Goal: Use online tool/utility: Utilize a website feature to perform a specific function

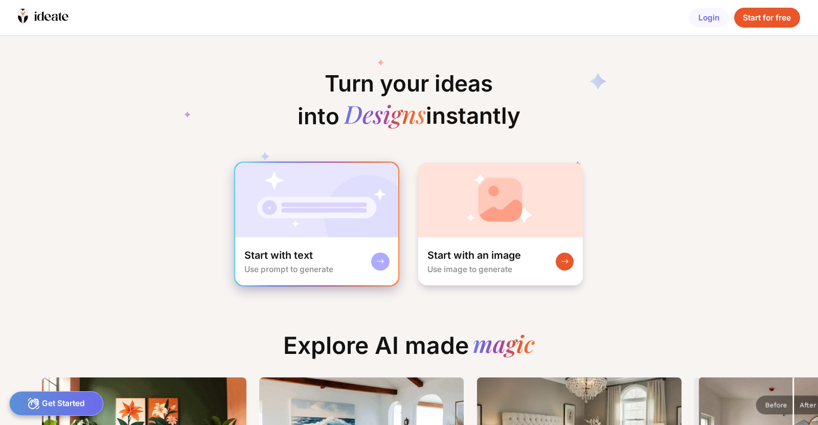
click at [311, 237] on div "Start with text Use prompt to generate" at bounding box center [316, 261] width 163 height 48
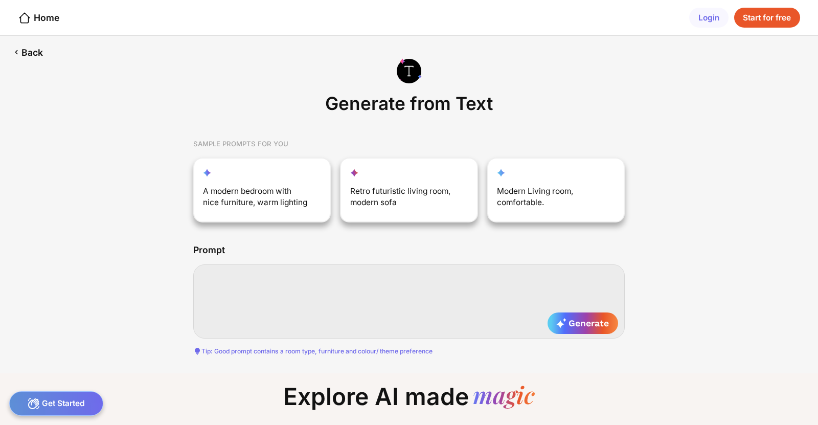
click at [402, 266] on textarea at bounding box center [409, 301] width 432 height 74
type textarea "*"
type textarea "**********"
click at [570, 312] on div "Generate" at bounding box center [582, 322] width 71 height 21
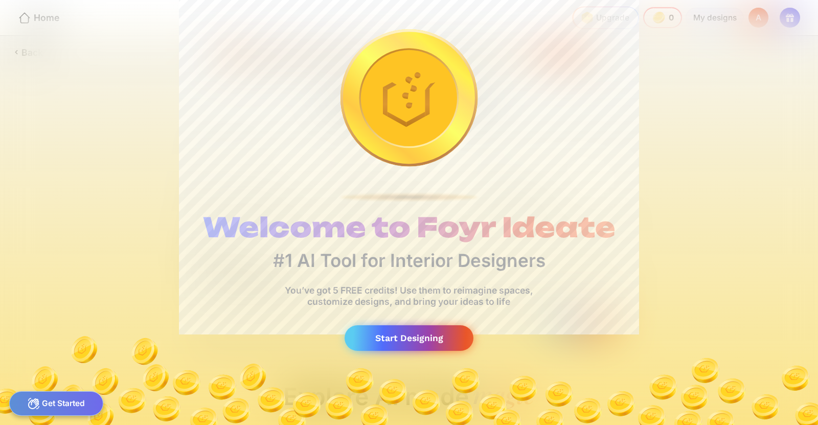
click at [388, 326] on div "Start Designing" at bounding box center [408, 338] width 129 height 26
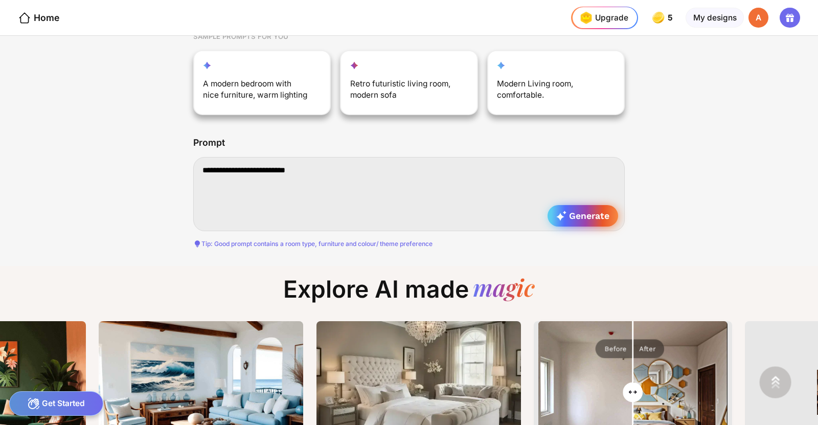
click at [568, 211] on span "Generate" at bounding box center [582, 216] width 53 height 10
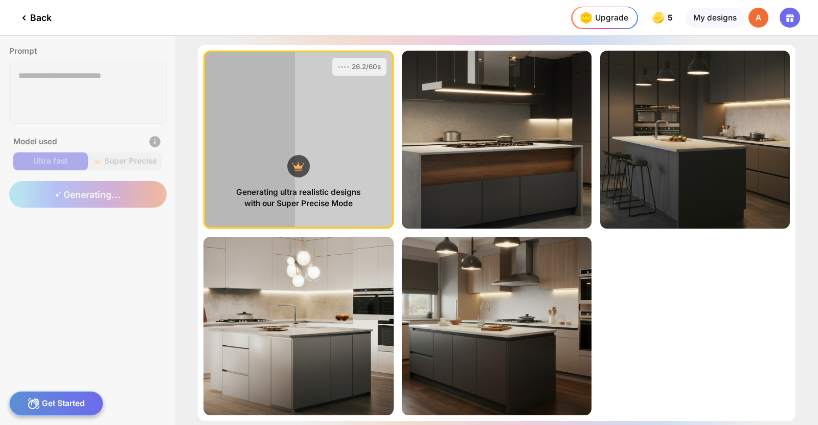
click at [444, 6] on div at bounding box center [311, 17] width 474 height 35
click at [471, 6] on div at bounding box center [311, 17] width 474 height 35
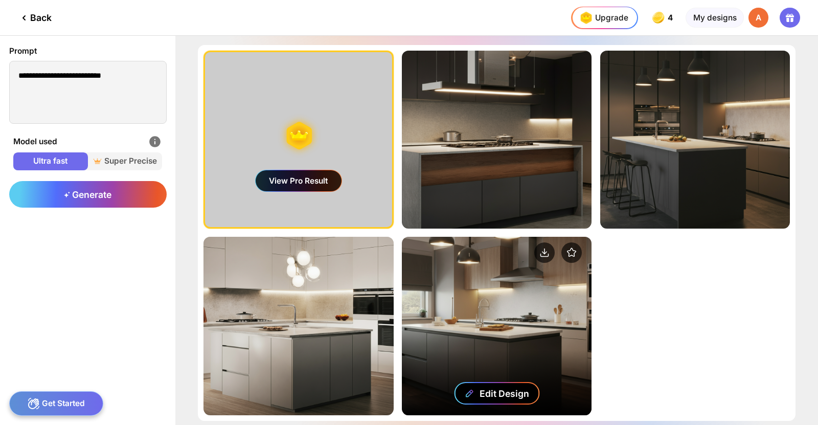
click at [483, 399] on div "Edit Design" at bounding box center [504, 393] width 50 height 11
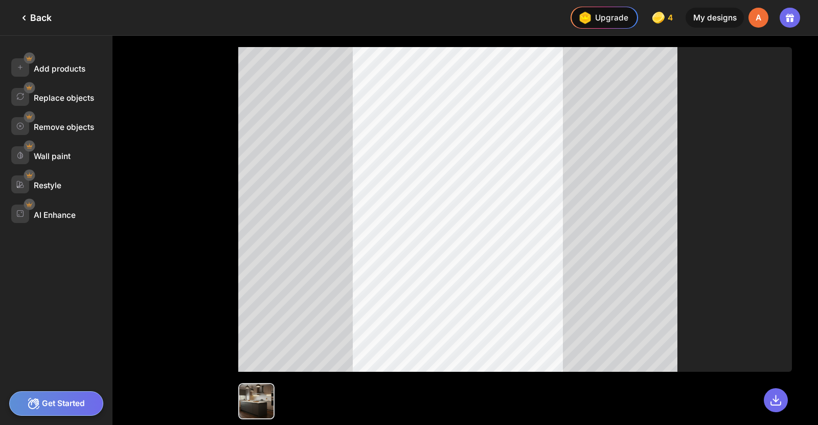
click at [470, 14] on div at bounding box center [310, 17] width 473 height 35
click at [68, 58] on div "Add products" at bounding box center [61, 67] width 101 height 18
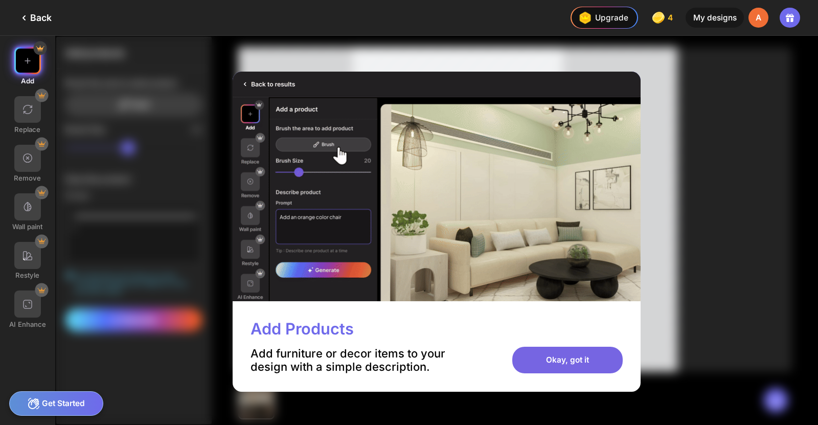
click at [541, 346] on div "Okay, got it" at bounding box center [567, 359] width 110 height 27
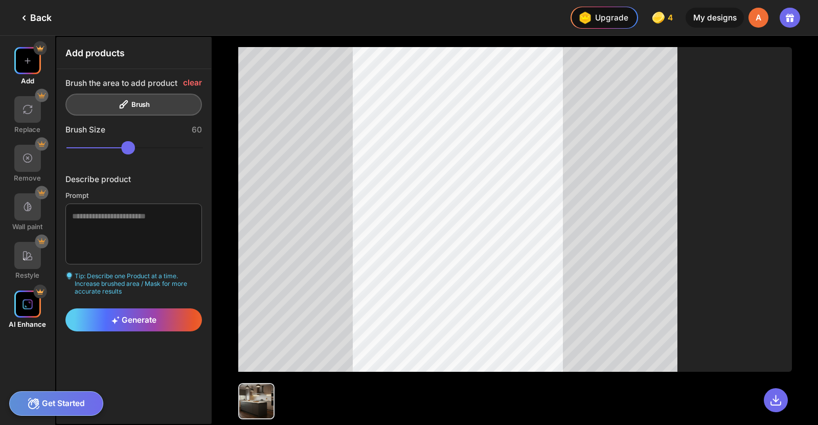
click at [23, 298] on img at bounding box center [27, 303] width 11 height 11
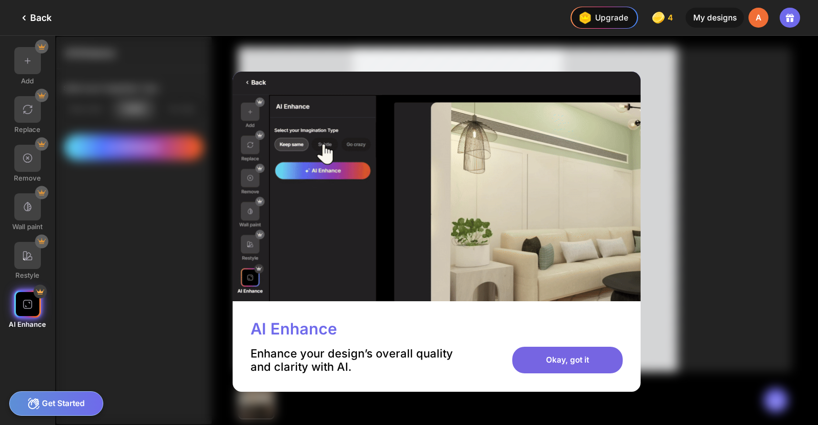
click at [558, 351] on div "Okay, got it" at bounding box center [567, 359] width 110 height 27
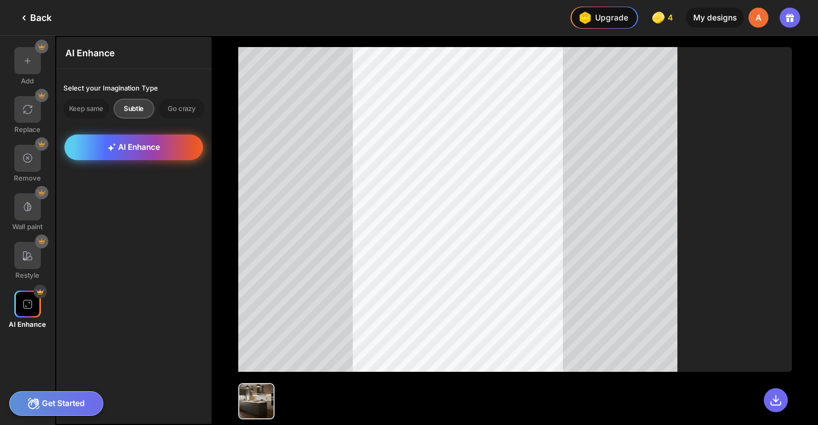
click at [136, 142] on span "AI Enhance" at bounding box center [133, 147] width 53 height 10
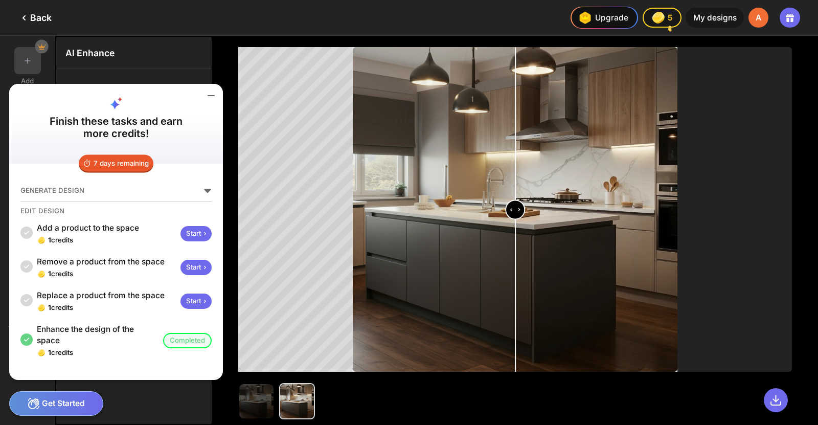
click at [205, 102] on icon at bounding box center [211, 95] width 12 height 12
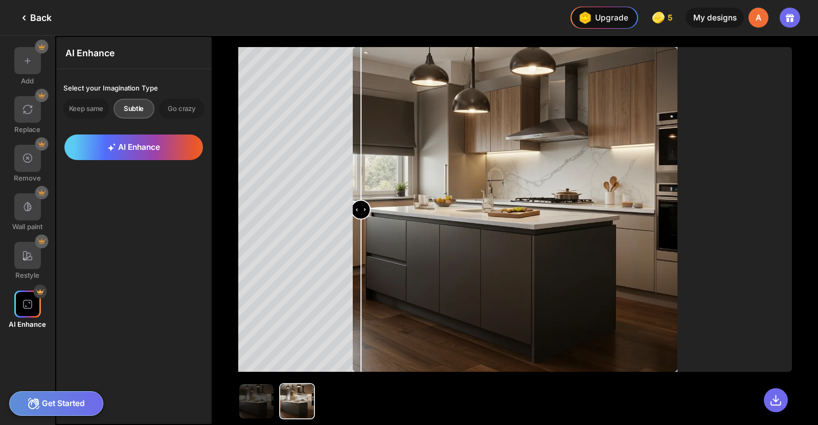
drag, startPoint x: 505, startPoint y: 212, endPoint x: 353, endPoint y: 200, distance: 152.7
type input "***"
click at [354, 200] on input "range" at bounding box center [515, 210] width 322 height 325
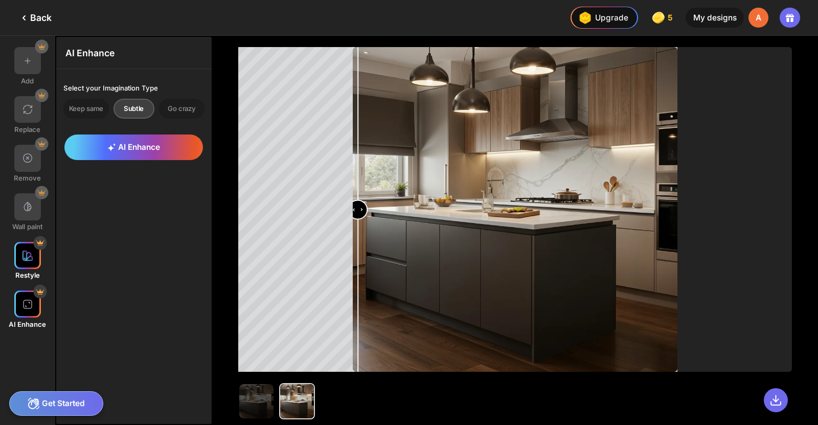
click at [21, 242] on div at bounding box center [27, 255] width 27 height 27
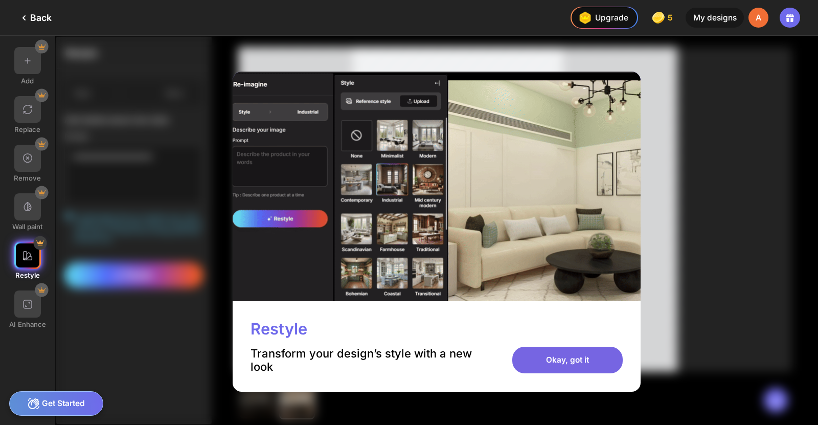
click at [537, 346] on div "Okay, got it" at bounding box center [567, 359] width 110 height 27
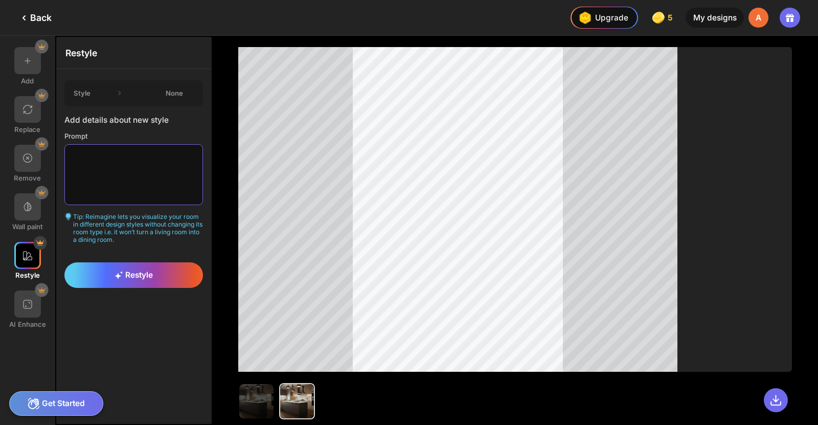
click at [130, 163] on textarea at bounding box center [133, 174] width 138 height 60
type textarea "*********"
click at [133, 270] on span "Restyle" at bounding box center [133, 275] width 38 height 10
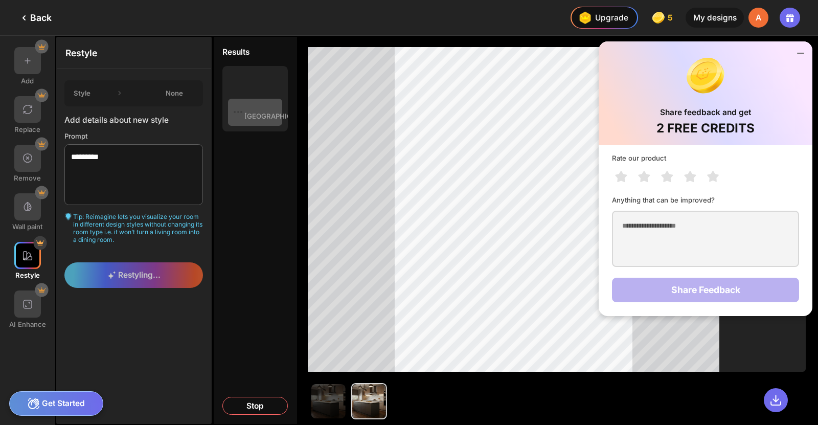
click at [803, 52] on icon at bounding box center [800, 53] width 12 height 12
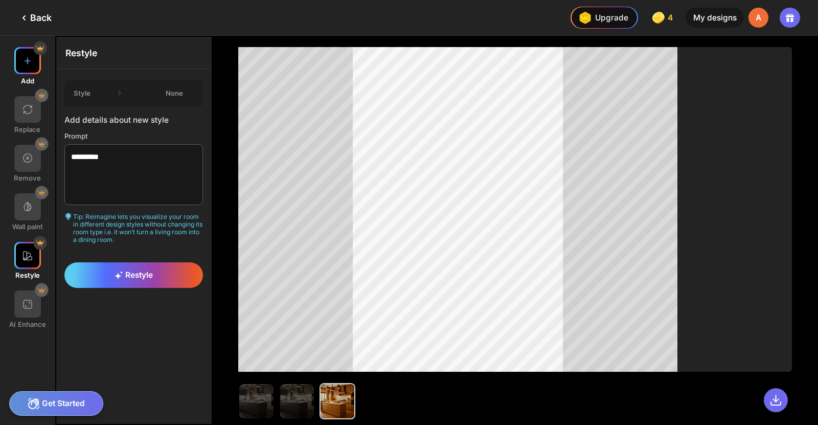
click at [24, 63] on div at bounding box center [27, 60] width 27 height 27
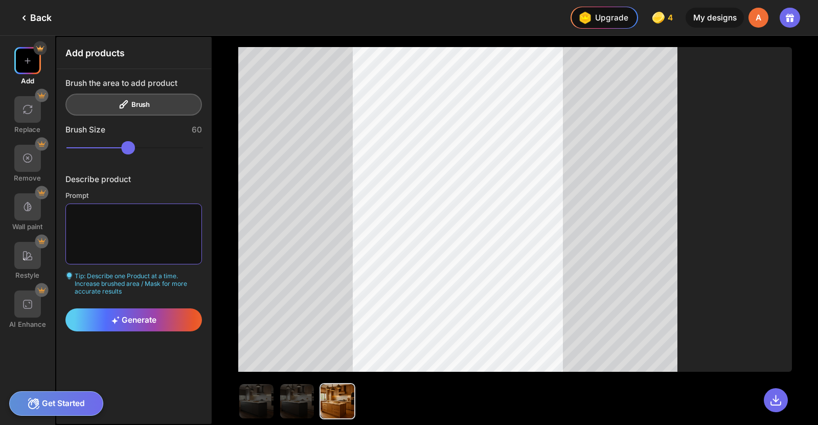
click at [158, 206] on textarea at bounding box center [133, 233] width 136 height 60
click at [71, 203] on textarea "**********" at bounding box center [133, 233] width 136 height 60
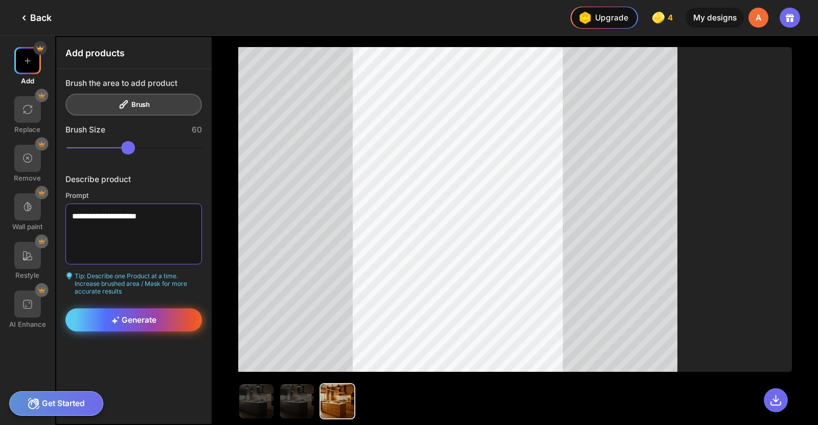
type textarea "**********"
click at [124, 315] on span "Generate" at bounding box center [133, 320] width 45 height 10
click at [125, 315] on span "Generate" at bounding box center [133, 320] width 45 height 10
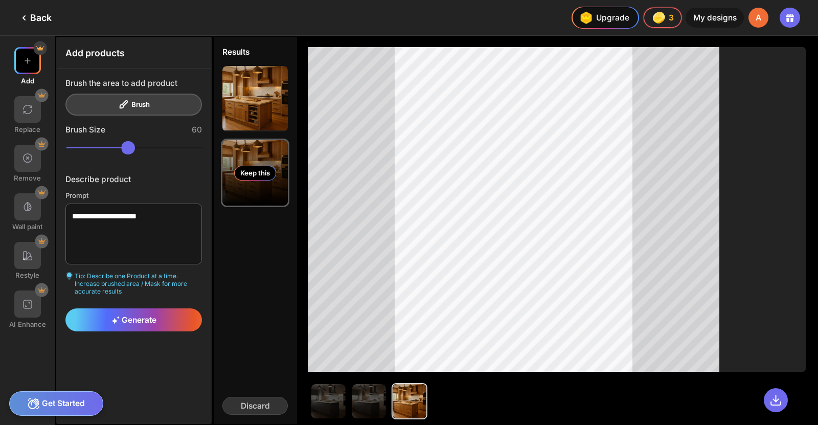
click at [236, 166] on div "Keep this" at bounding box center [255, 173] width 42 height 14
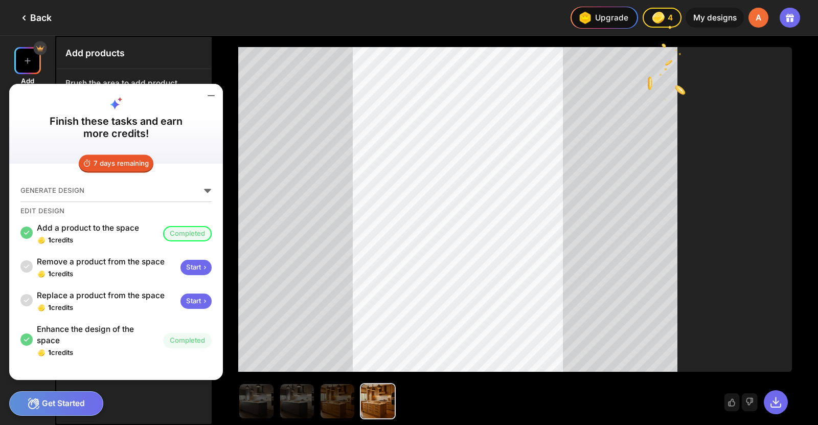
click at [205, 102] on icon at bounding box center [211, 95] width 12 height 12
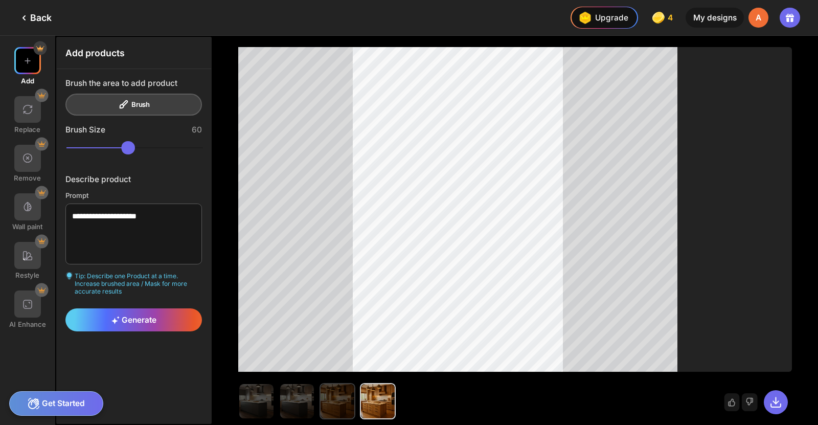
click at [320, 395] on img at bounding box center [337, 401] width 34 height 34
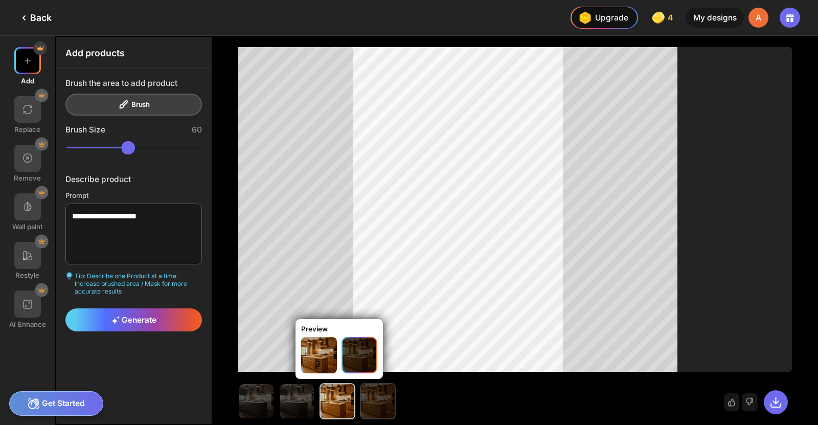
click at [361, 396] on img at bounding box center [378, 401] width 34 height 34
click at [342, 356] on img at bounding box center [359, 355] width 34 height 34
click at [342, 353] on img at bounding box center [359, 355] width 34 height 34
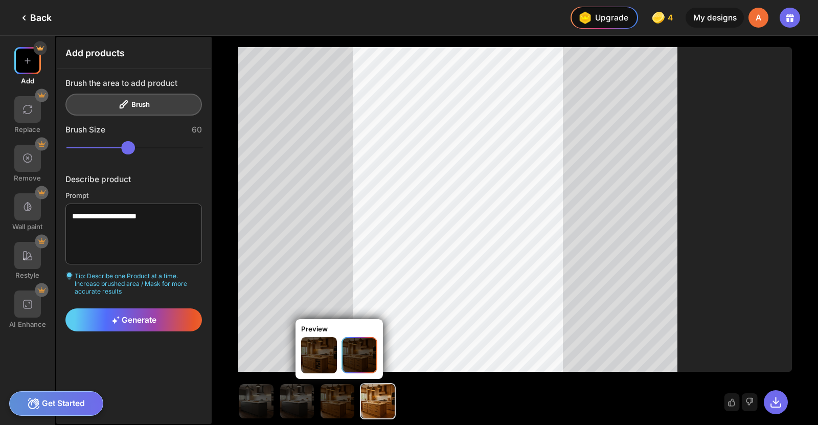
click at [301, 346] on img at bounding box center [319, 355] width 36 height 36
